Goal: Task Accomplishment & Management: Manage account settings

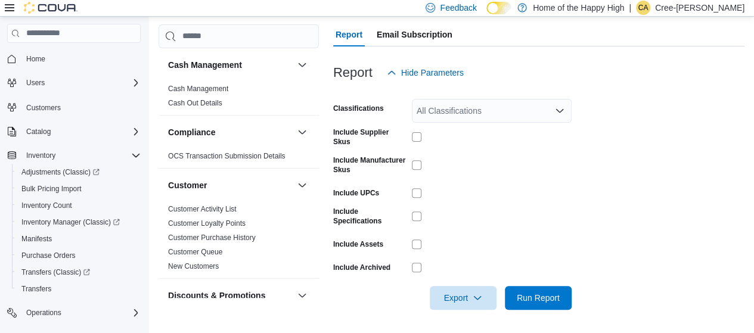
scroll to position [656, 0]
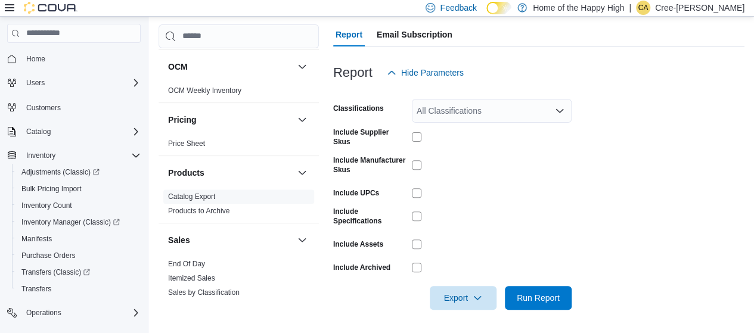
drag, startPoint x: 332, startPoint y: 26, endPoint x: 653, endPoint y: 35, distance: 321.0
click at [332, 26] on div "Cash Management Cash Management Cash Out Details Compliance OCS Transaction Sub…" at bounding box center [452, 129] width 586 height 390
click at [731, 7] on p "Cree-[PERSON_NAME]" at bounding box center [699, 8] width 89 height 14
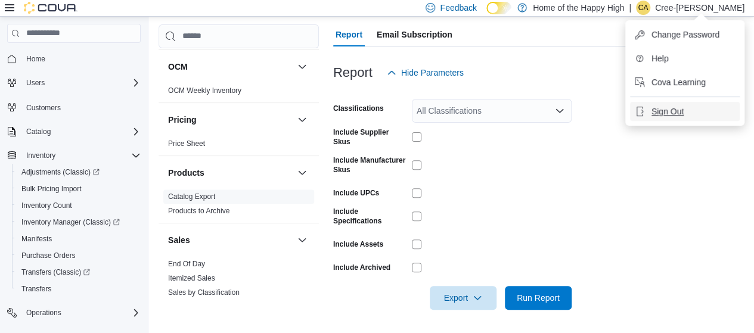
click at [678, 112] on span "Sign Out" at bounding box center [668, 112] width 32 height 12
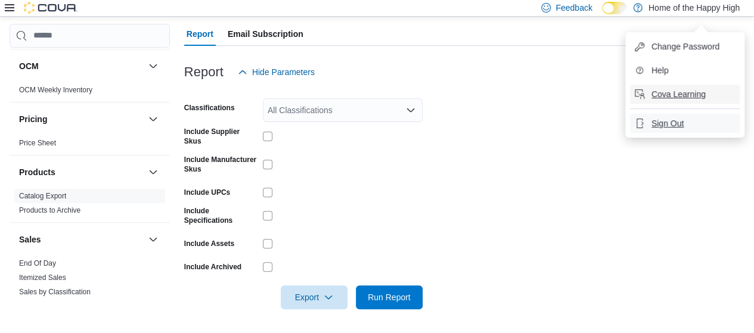
scroll to position [128, 0]
